Goal: Information Seeking & Learning: Learn about a topic

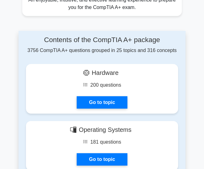
scroll to position [396, 0]
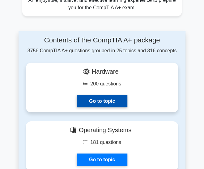
click at [89, 96] on link "Go to topic" at bounding box center [102, 101] width 51 height 12
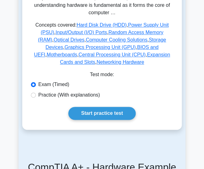
scroll to position [141, 0]
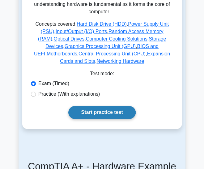
click at [83, 106] on link "Start practice test" at bounding box center [101, 112] width 67 height 13
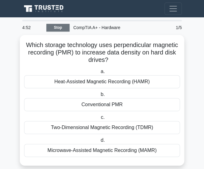
click at [55, 27] on link "Stop" at bounding box center [57, 28] width 23 height 8
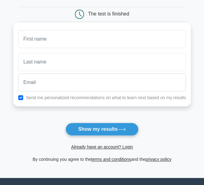
scroll to position [31, 0]
